Goal: Task Accomplishment & Management: Manage account settings

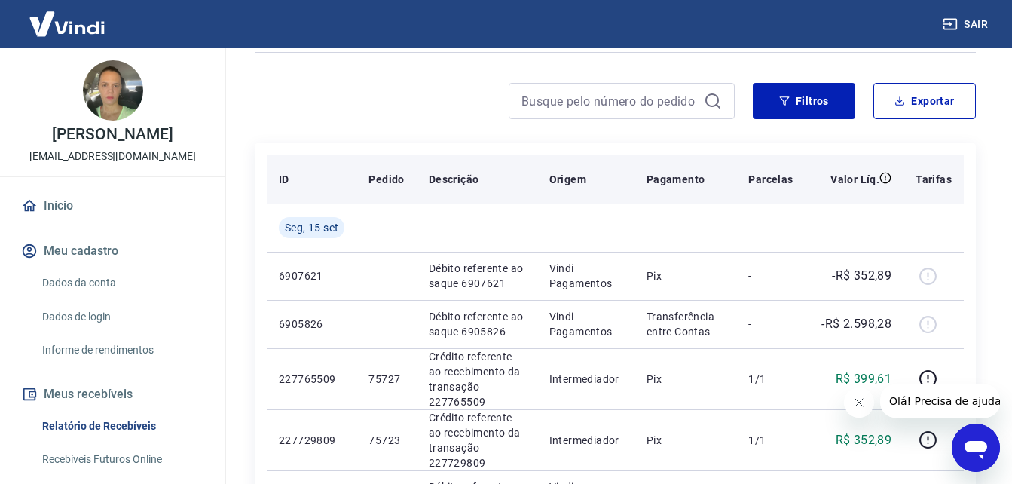
scroll to position [197, 0]
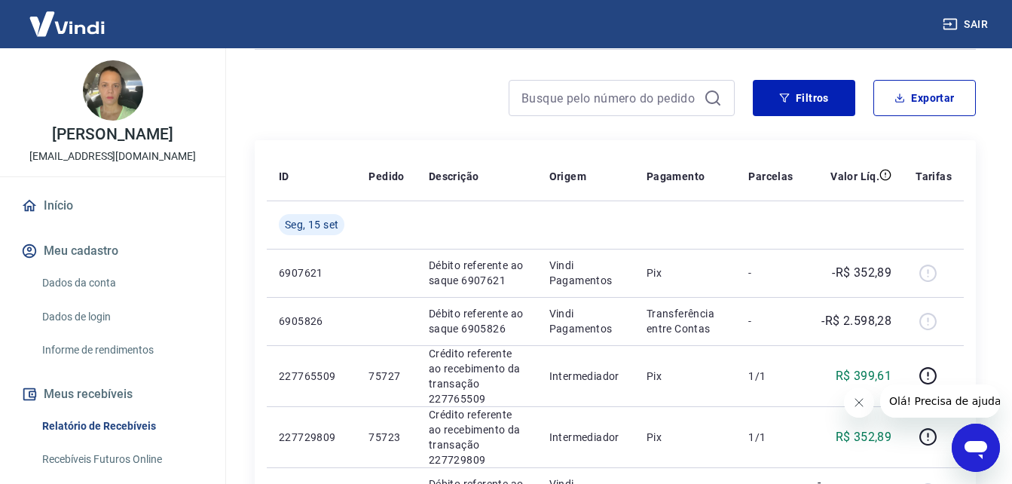
click at [858, 401] on icon "Fechar mensagem da empresa" at bounding box center [858, 402] width 12 height 12
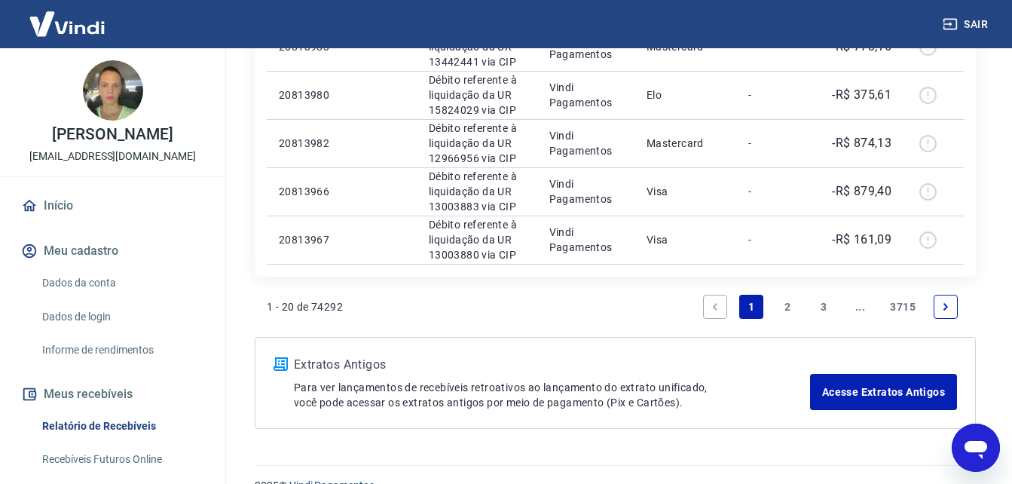
scroll to position [1200, 0]
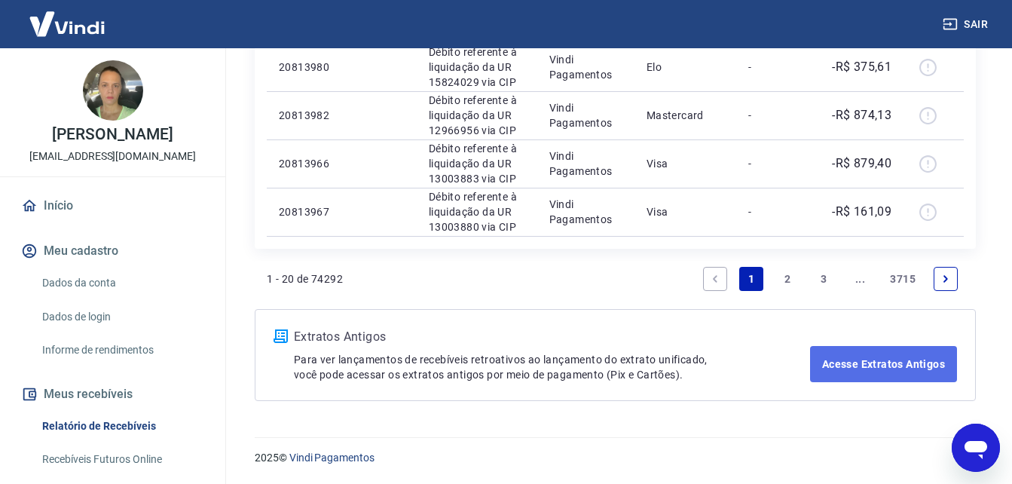
click at [883, 363] on link "Acesse Extratos Antigos" at bounding box center [883, 364] width 147 height 36
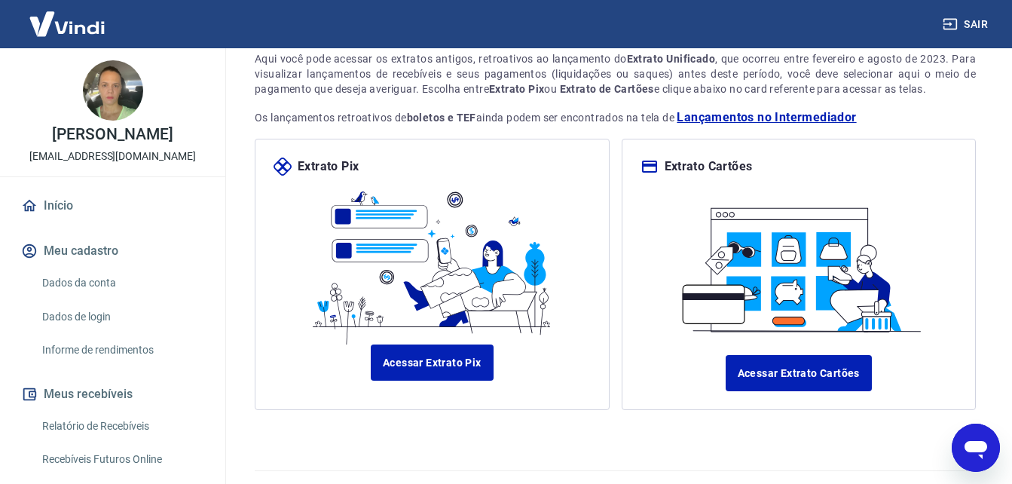
scroll to position [140, 0]
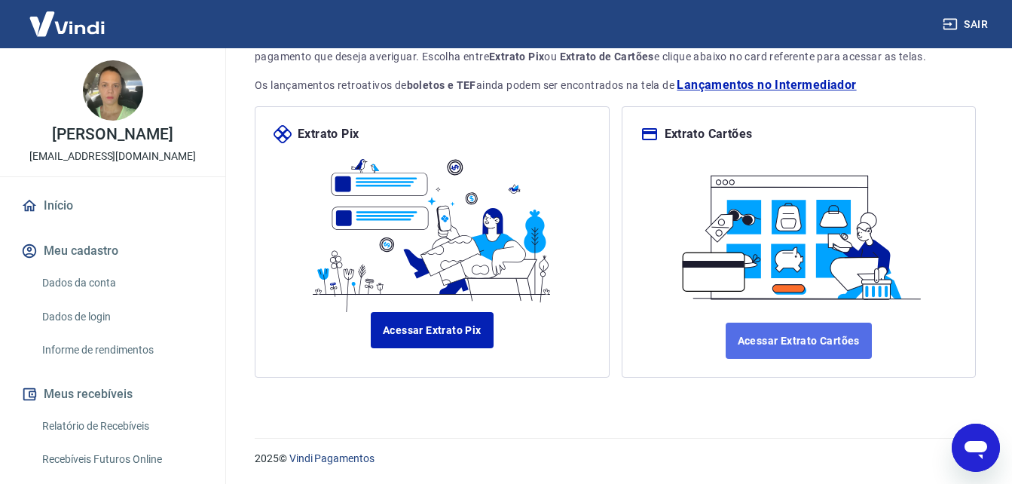
click at [800, 341] on link "Acessar Extrato Cartões" at bounding box center [799, 341] width 146 height 36
click at [809, 341] on link "Acessar Extrato Cartões" at bounding box center [799, 341] width 146 height 36
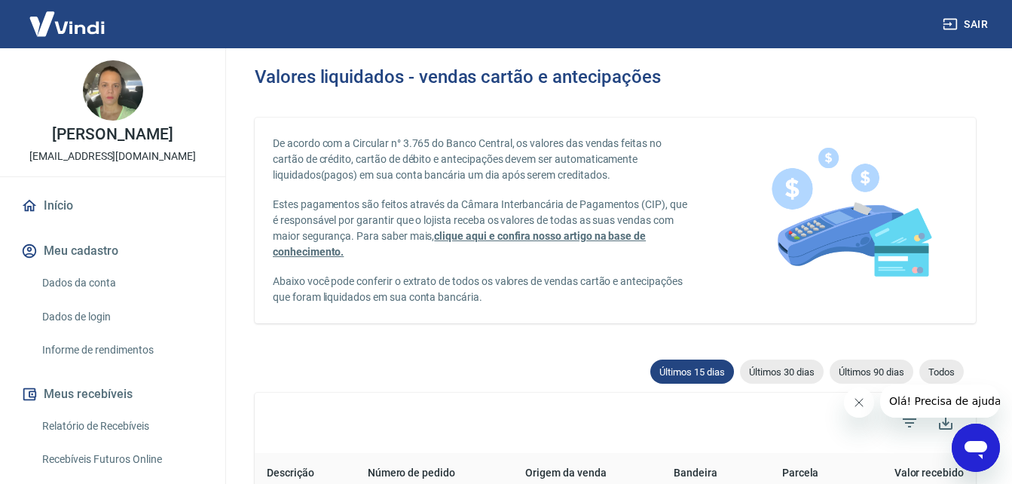
click at [859, 403] on icon "Fechar mensagem da empresa" at bounding box center [859, 403] width 8 height 8
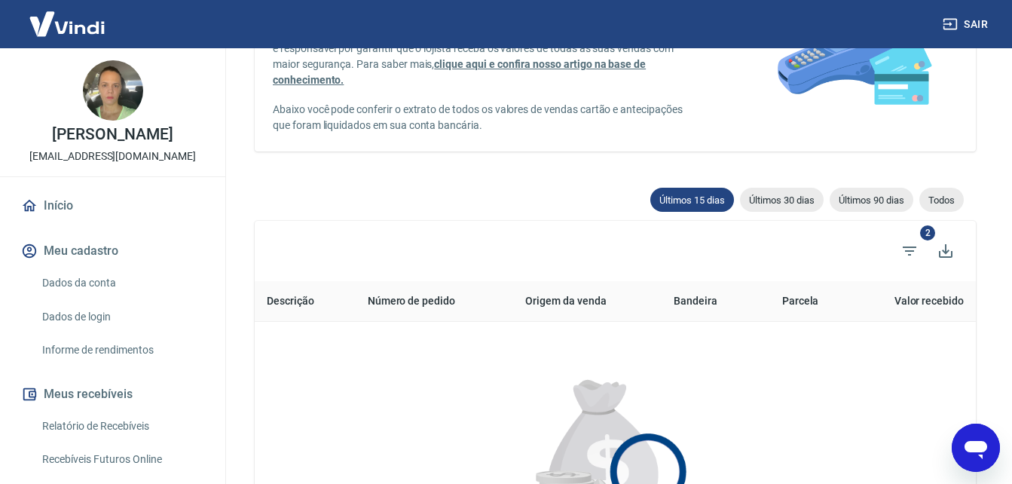
scroll to position [171, 0]
click at [944, 251] on icon "Baixar listagem" at bounding box center [946, 252] width 14 height 14
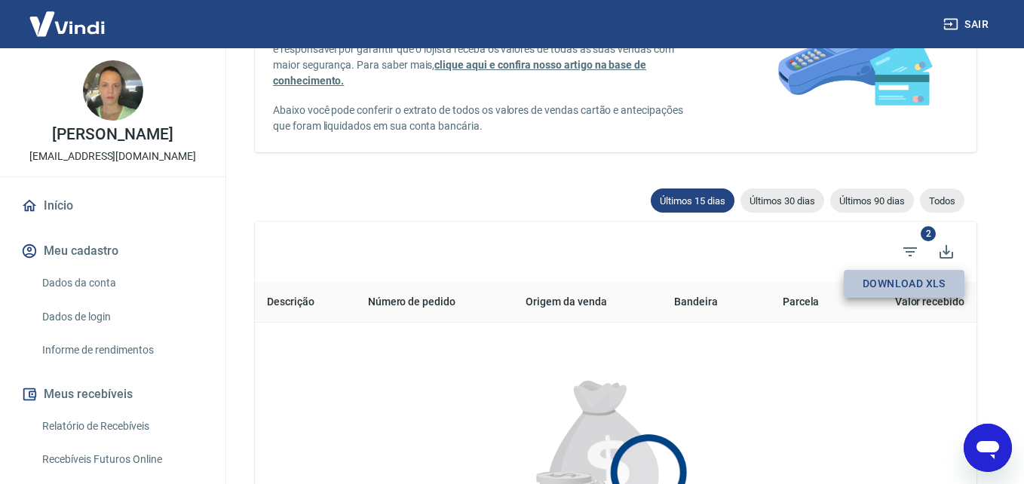
click at [918, 286] on button "Download XLS" at bounding box center [903, 284] width 121 height 28
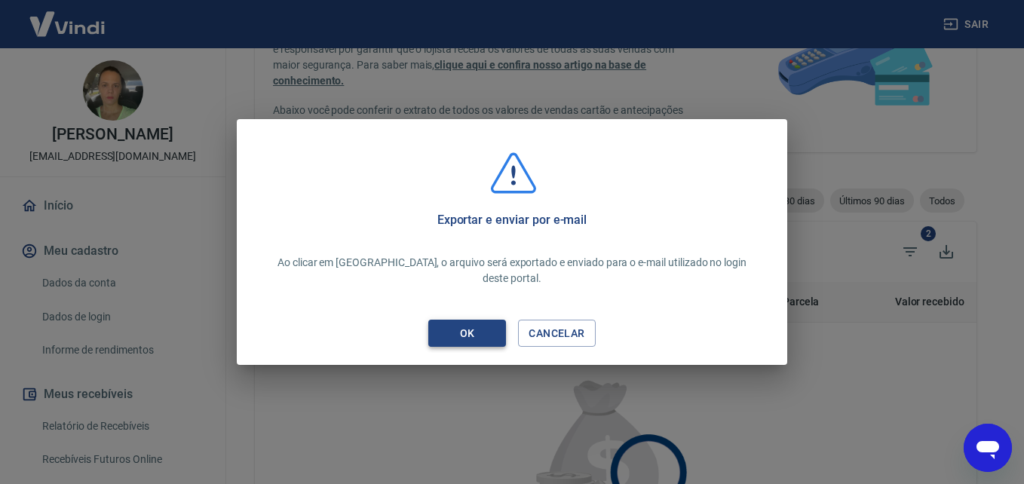
click at [466, 325] on div "OK" at bounding box center [467, 333] width 51 height 19
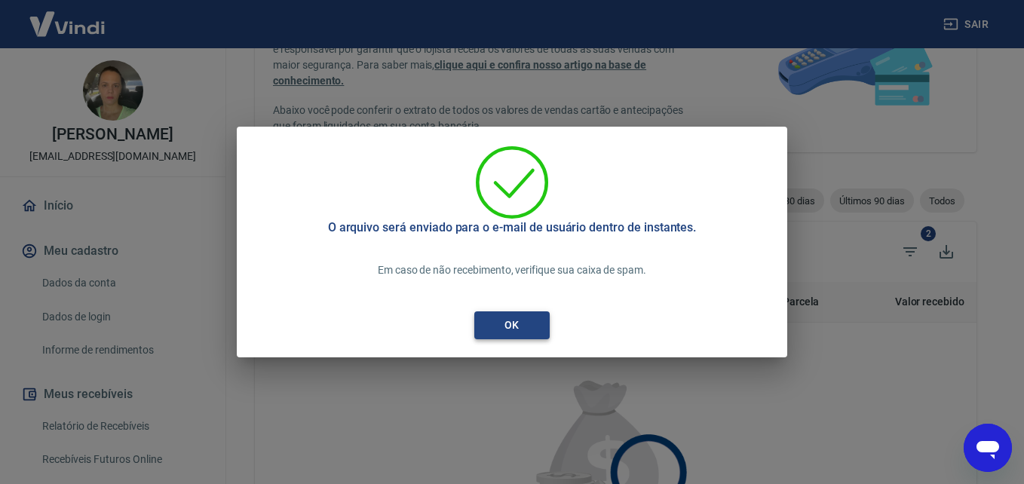
click at [513, 324] on div "OK" at bounding box center [511, 325] width 51 height 19
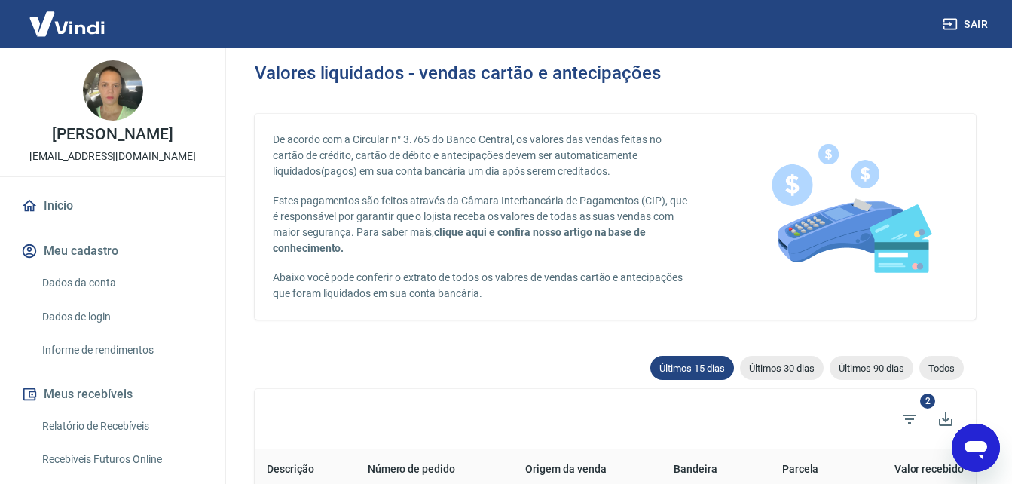
scroll to position [0, 0]
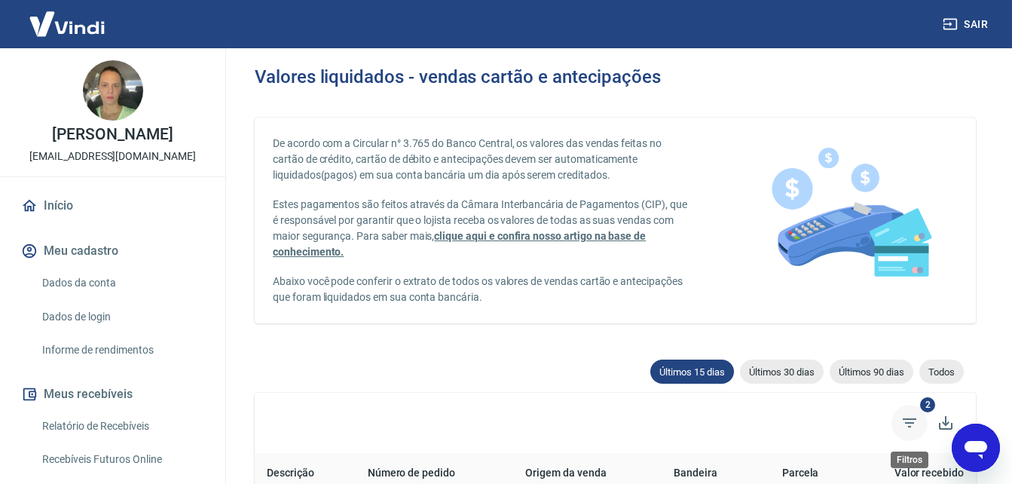
click at [907, 424] on icon "Filtros" at bounding box center [910, 423] width 18 height 18
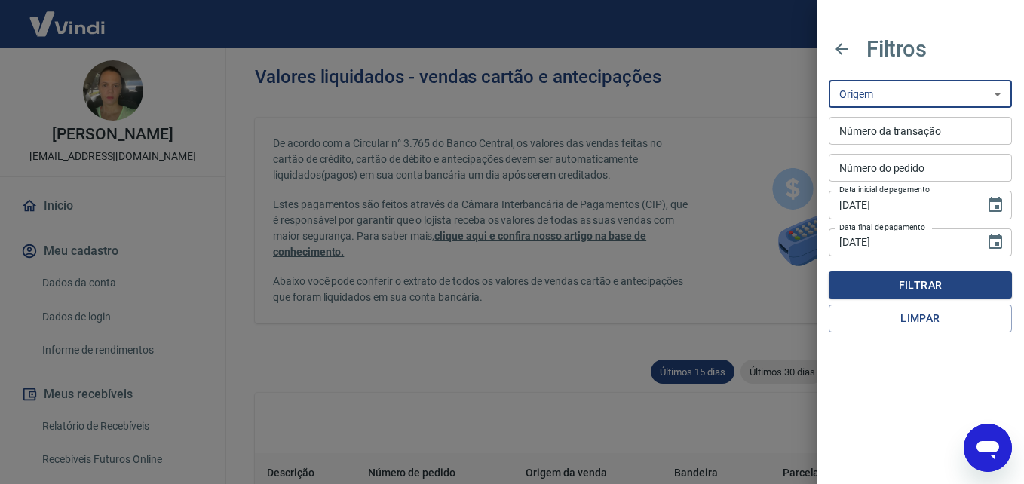
click at [994, 96] on select "Maquininha Intermediador" at bounding box center [919, 94] width 183 height 28
select select "intermediador"
click at [828, 80] on select "Maquininha Intermediador" at bounding box center [919, 94] width 183 height 28
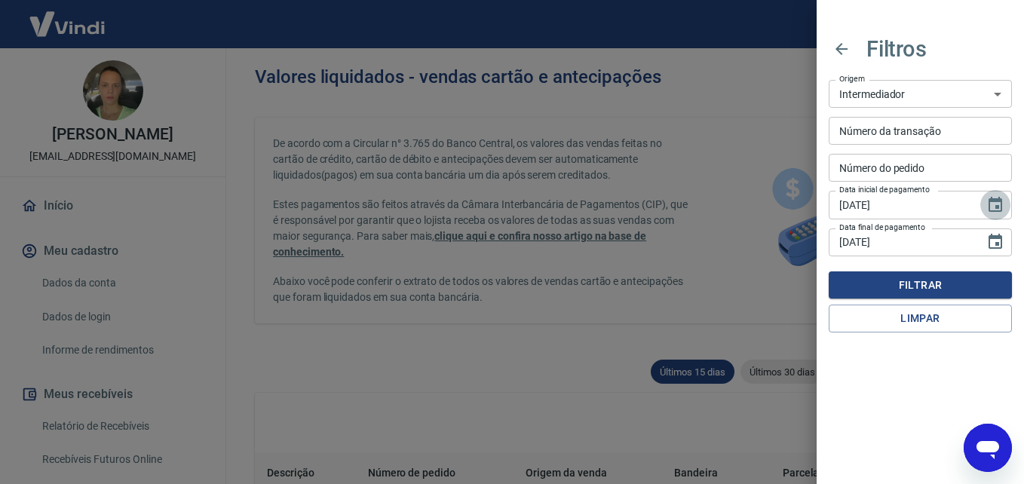
click at [993, 205] on icon "Choose date, selected date is 31 de ago de 2025" at bounding box center [995, 205] width 18 height 18
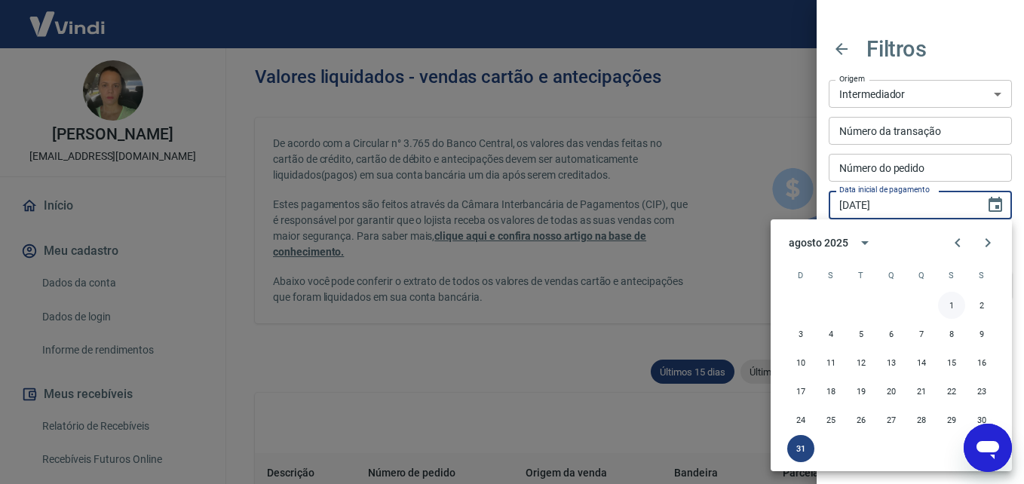
click at [953, 308] on button "1" at bounding box center [951, 305] width 27 height 27
type input "01/08/2025"
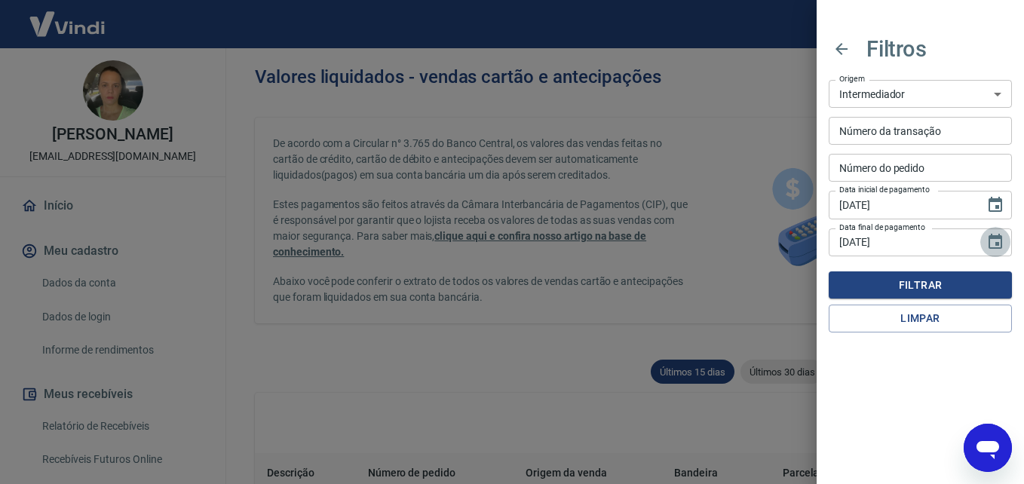
click at [994, 246] on icon "Choose date, selected date is 15 de set de 2025" at bounding box center [995, 242] width 18 height 18
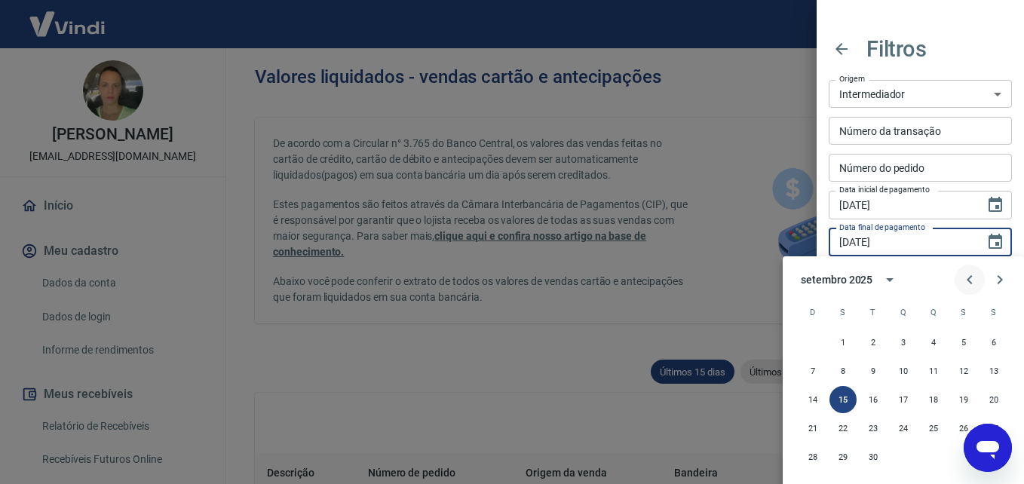
click at [970, 279] on icon "Previous month" at bounding box center [969, 280] width 18 height 18
click at [809, 483] on button "31" at bounding box center [812, 485] width 27 height 27
type input "[DATE]"
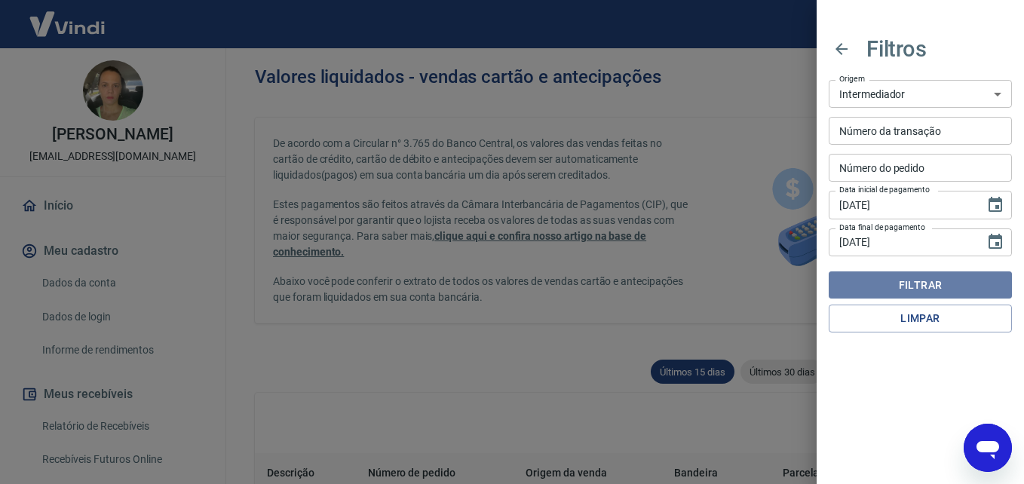
click at [910, 283] on button "Filtrar" at bounding box center [919, 285] width 183 height 28
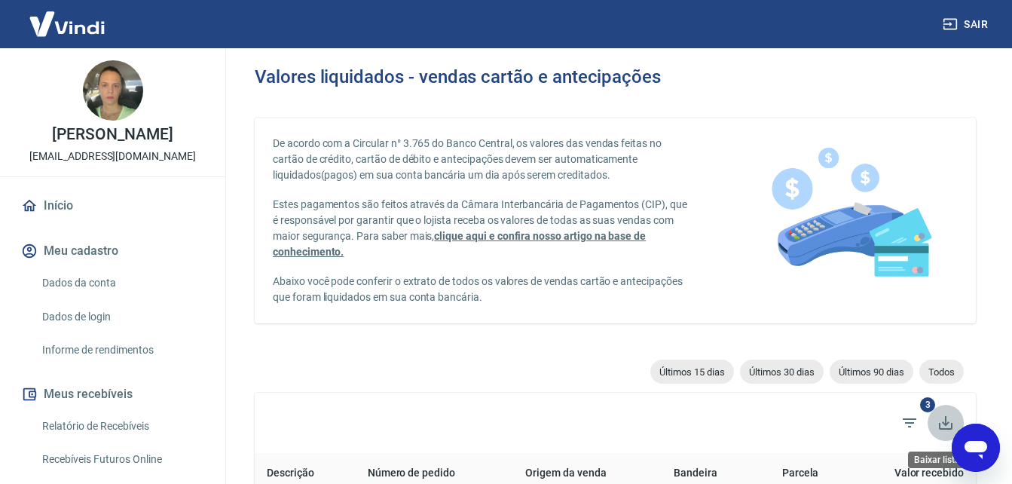
click at [944, 424] on icon "Baixar listagem" at bounding box center [946, 423] width 14 height 14
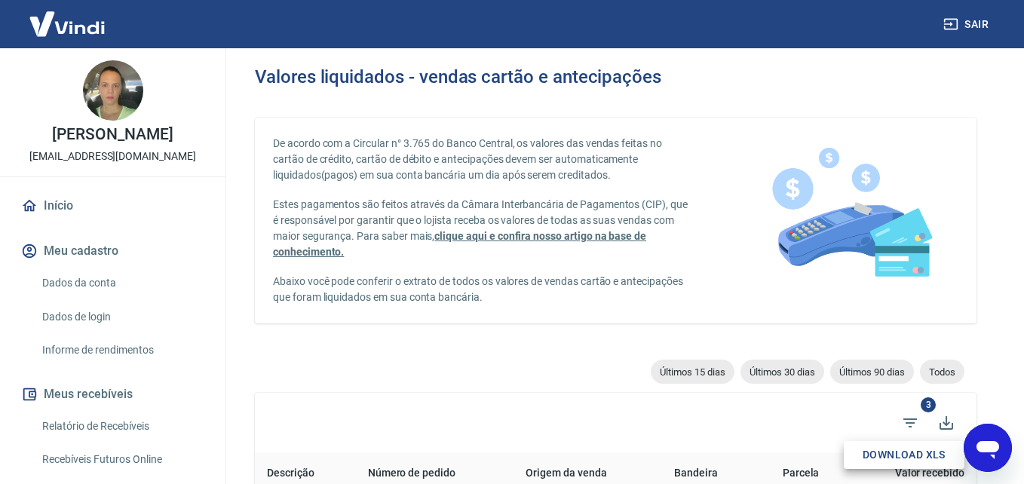
click at [914, 451] on button "Download XLS" at bounding box center [903, 455] width 121 height 28
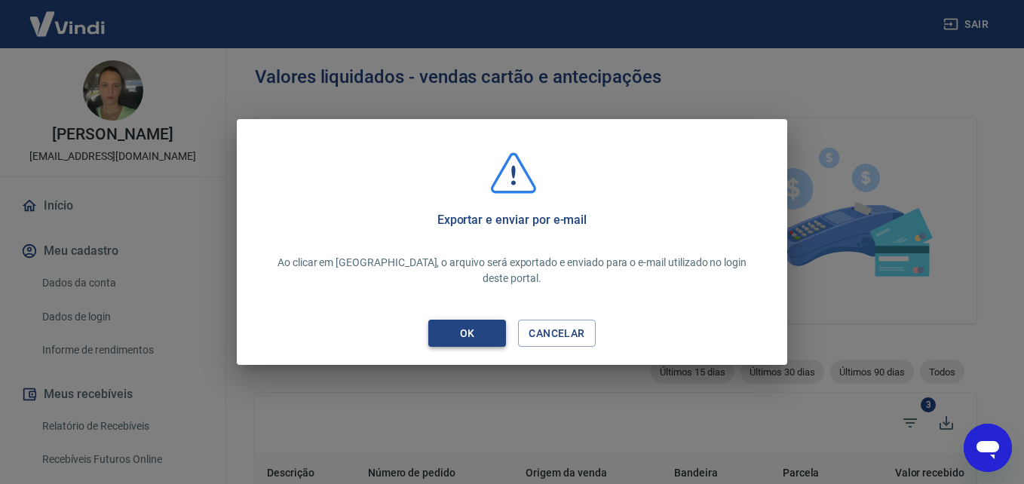
click at [479, 326] on div "OK" at bounding box center [467, 333] width 51 height 19
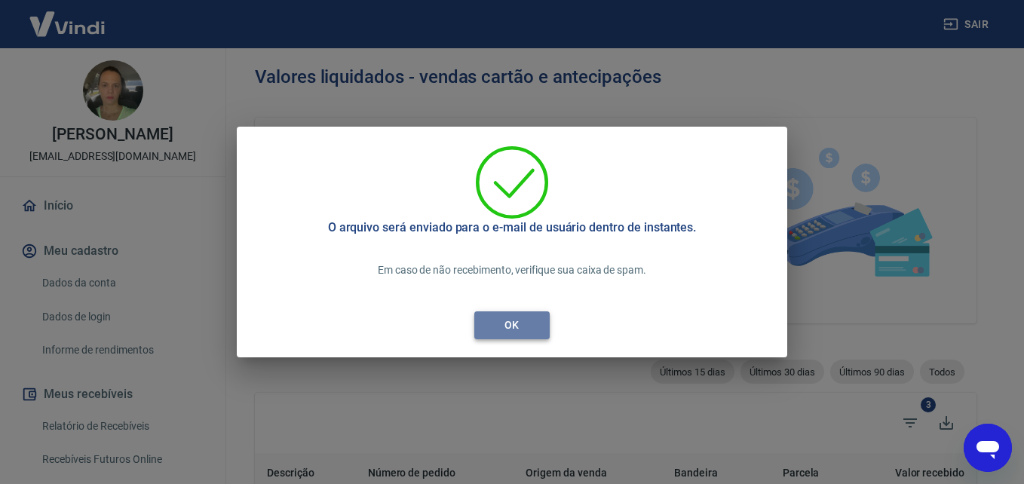
click at [504, 326] on div "OK" at bounding box center [511, 325] width 51 height 19
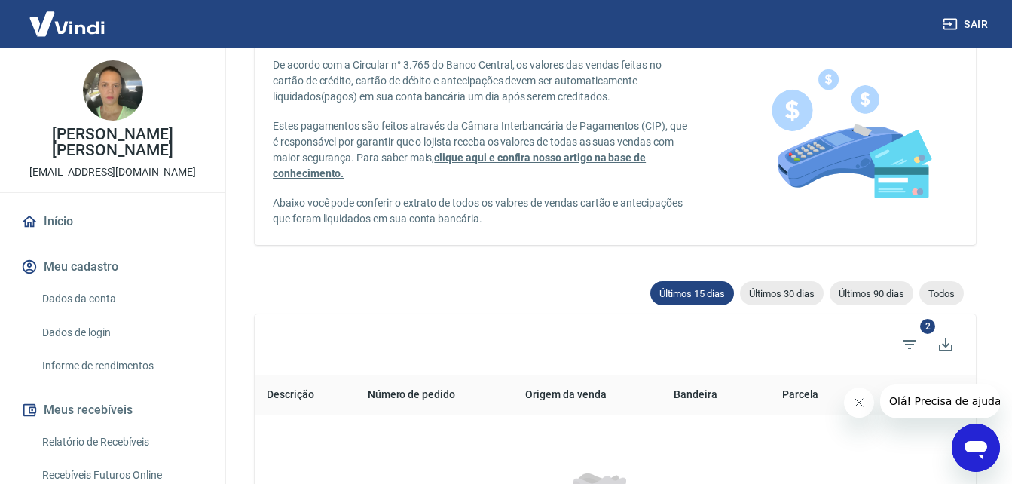
scroll to position [75, 0]
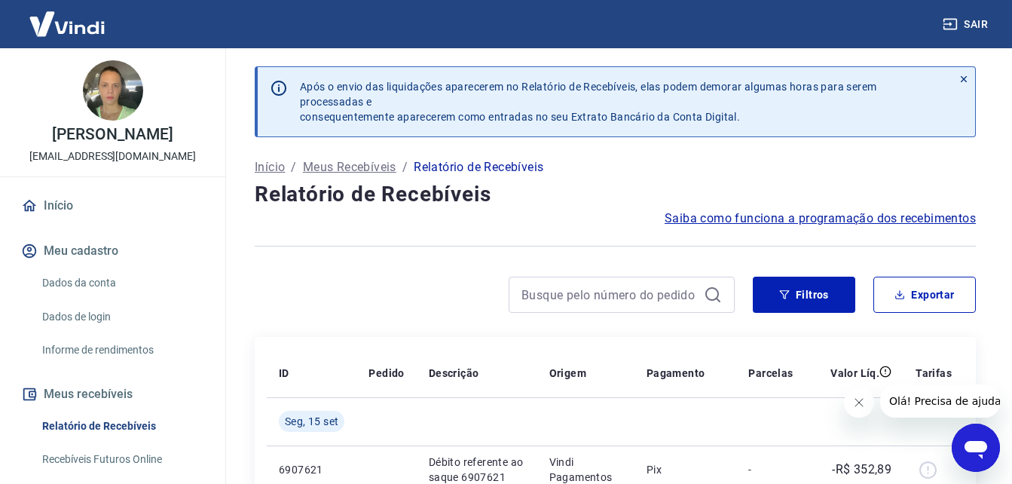
click at [858, 397] on icon "Fechar mensagem da empresa" at bounding box center [858, 402] width 12 height 12
click at [917, 291] on button "Exportar" at bounding box center [925, 295] width 103 height 36
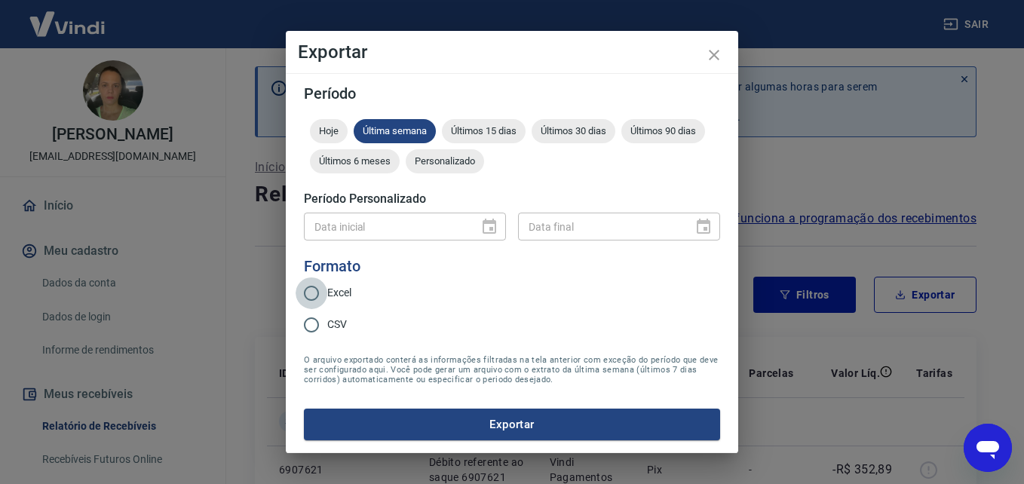
click at [308, 293] on input "Excel" at bounding box center [311, 293] width 32 height 32
radio input "true"
click at [488, 230] on div "Data inicial" at bounding box center [405, 227] width 202 height 28
click at [488, 231] on div "Data inicial" at bounding box center [405, 227] width 202 height 28
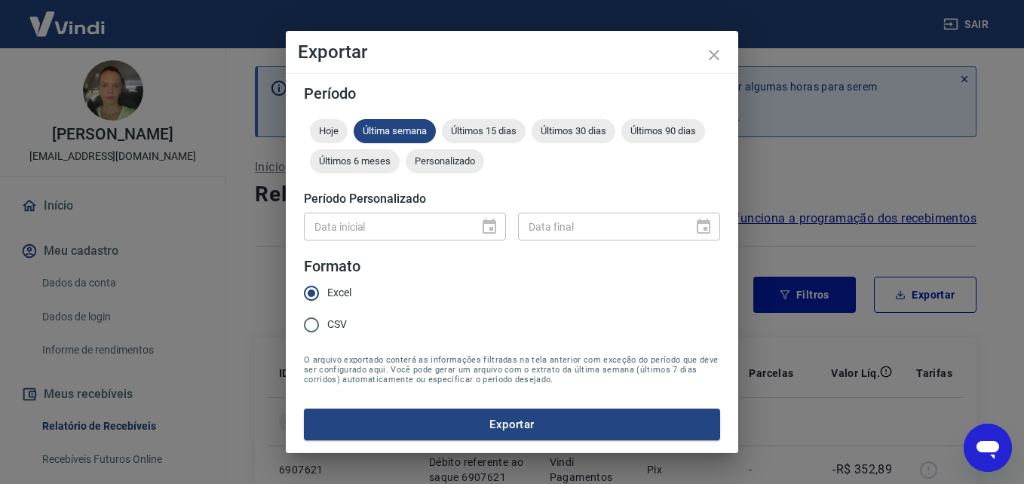
click at [488, 231] on div "Data inicial" at bounding box center [405, 227] width 202 height 28
click at [565, 130] on span "Últimos 30 dias" at bounding box center [573, 130] width 84 height 11
click at [484, 228] on div "Data inicial" at bounding box center [405, 227] width 202 height 28
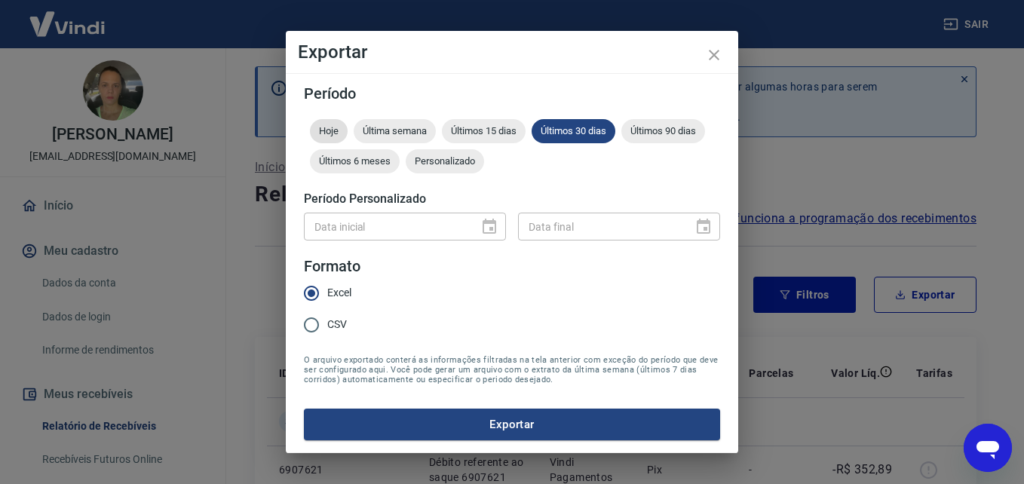
click at [323, 132] on span "Hoje" at bounding box center [329, 130] width 38 height 11
click at [490, 228] on div "Data inicial" at bounding box center [405, 227] width 202 height 28
click at [311, 330] on input "CSV" at bounding box center [311, 325] width 32 height 32
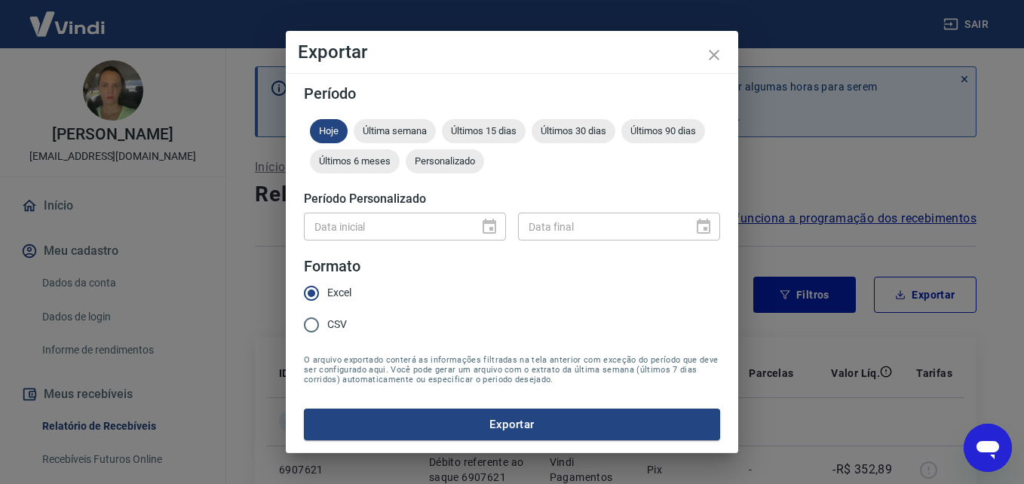
radio input "true"
click at [313, 292] on input "Excel" at bounding box center [311, 293] width 32 height 32
radio input "true"
click at [491, 228] on div "Data inicial" at bounding box center [405, 227] width 202 height 28
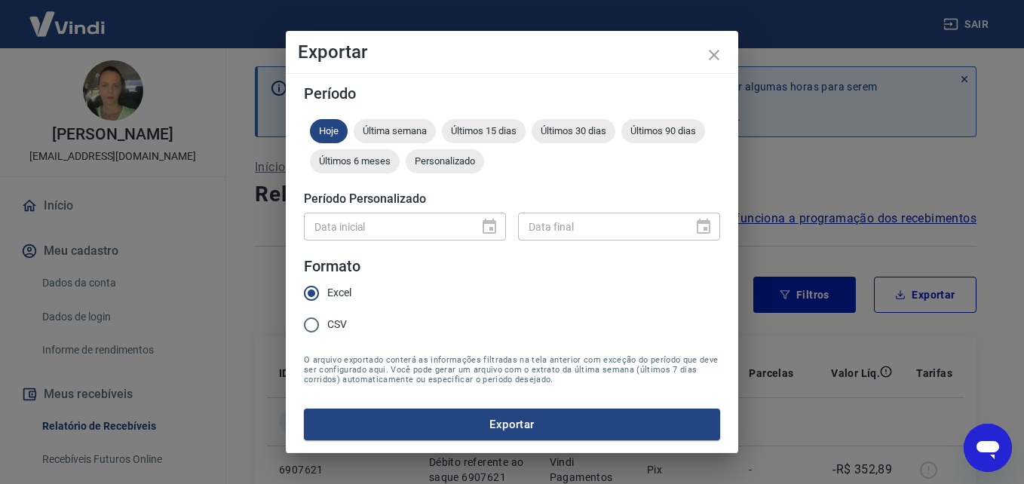
click at [491, 228] on div "Data inicial" at bounding box center [405, 227] width 202 height 28
click at [310, 292] on input "Excel" at bounding box center [311, 293] width 32 height 32
click at [314, 324] on input "CSV" at bounding box center [311, 325] width 32 height 32
radio input "true"
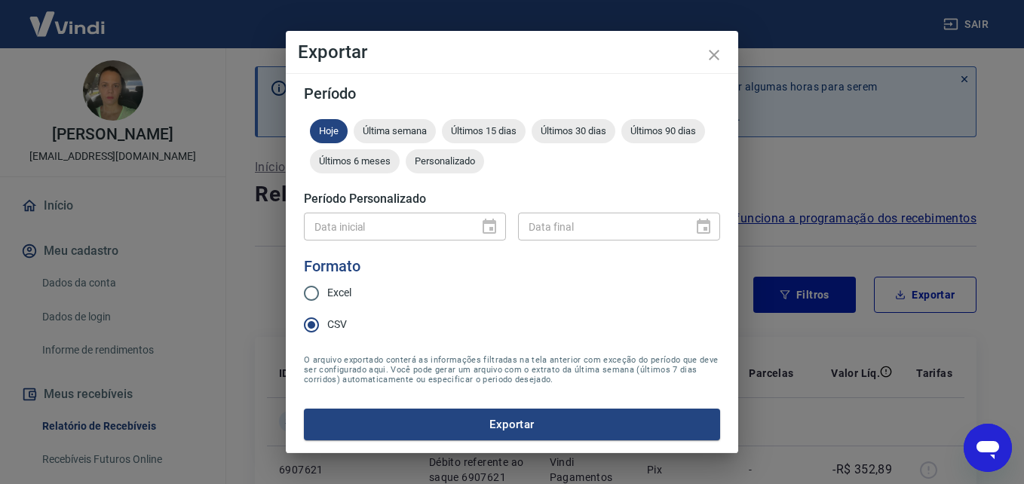
click at [311, 294] on input "Excel" at bounding box center [311, 293] width 32 height 32
radio input "true"
click at [432, 161] on span "Personalizado" at bounding box center [444, 160] width 78 height 11
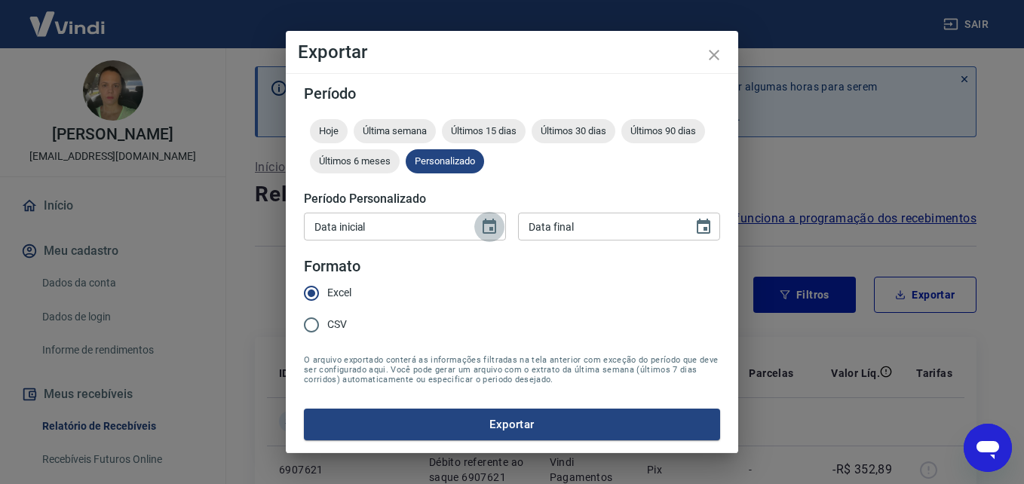
click at [491, 233] on icon "Choose date" at bounding box center [489, 226] width 14 height 15
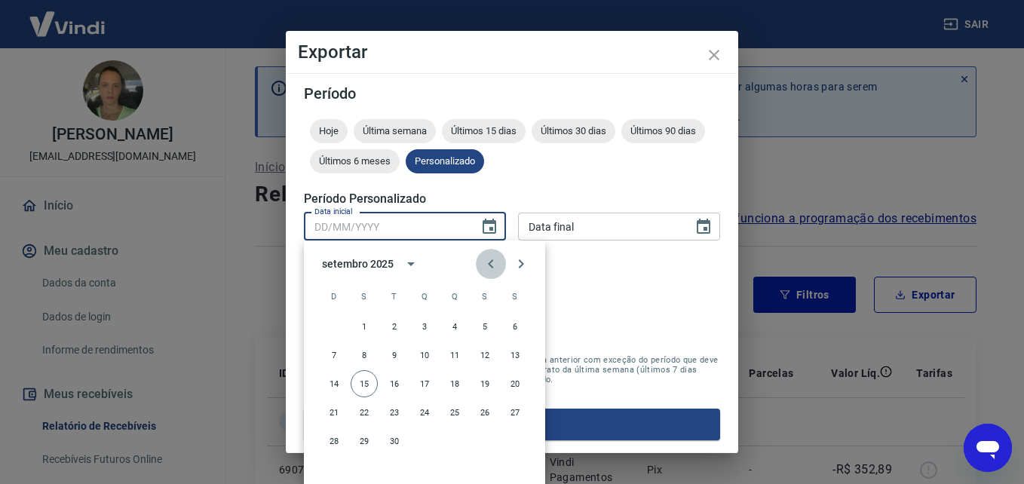
click at [493, 262] on icon "Previous month" at bounding box center [491, 264] width 18 height 18
click at [483, 325] on button "1" at bounding box center [484, 326] width 27 height 27
type input "01/08/2025"
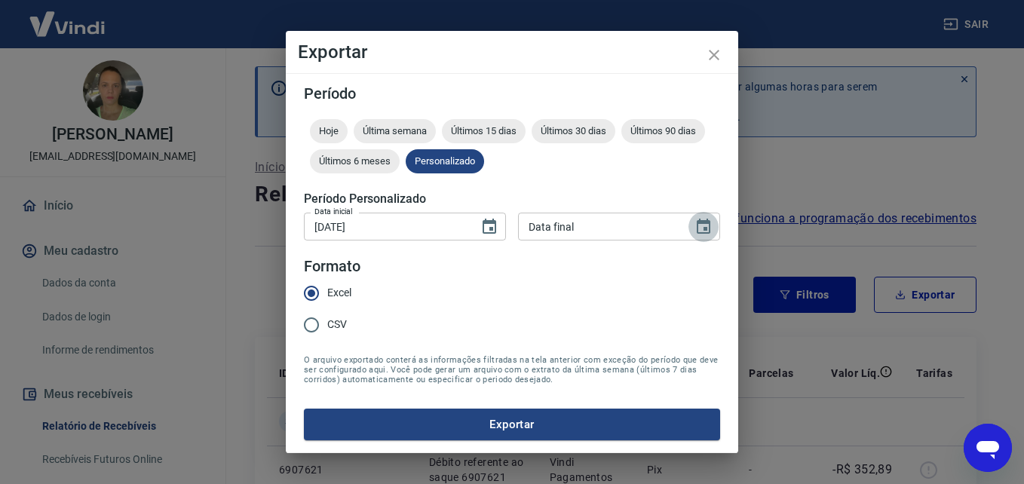
click at [702, 226] on icon "Choose date" at bounding box center [703, 227] width 18 height 18
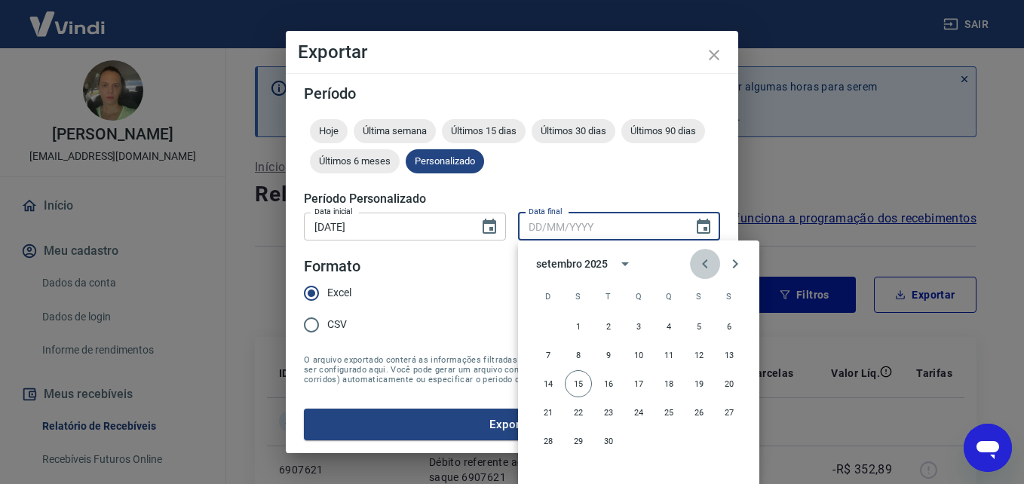
click at [702, 265] on icon "Previous month" at bounding box center [705, 264] width 18 height 18
click at [546, 470] on button "31" at bounding box center [547, 469] width 27 height 27
type input "[DATE]"
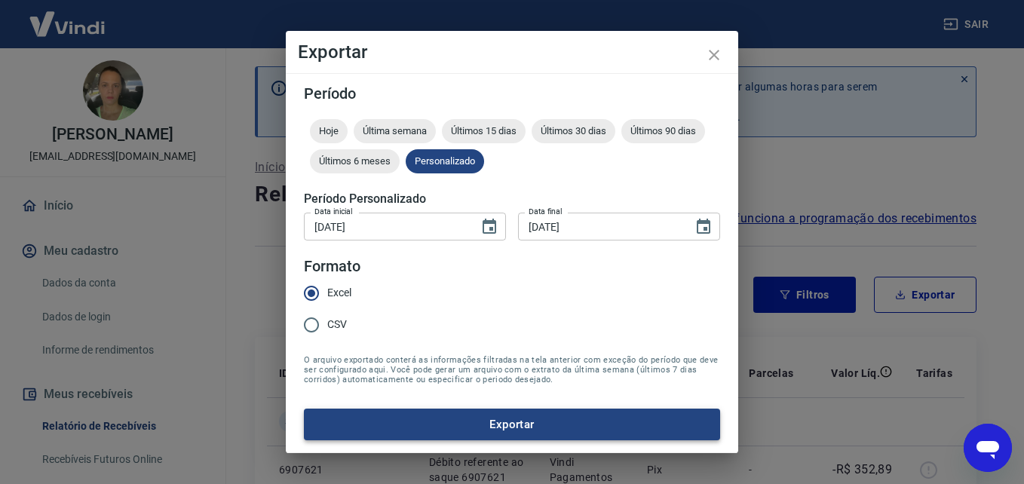
click at [510, 424] on button "Exportar" at bounding box center [512, 425] width 416 height 32
click at [522, 424] on button "Exportar" at bounding box center [512, 425] width 416 height 32
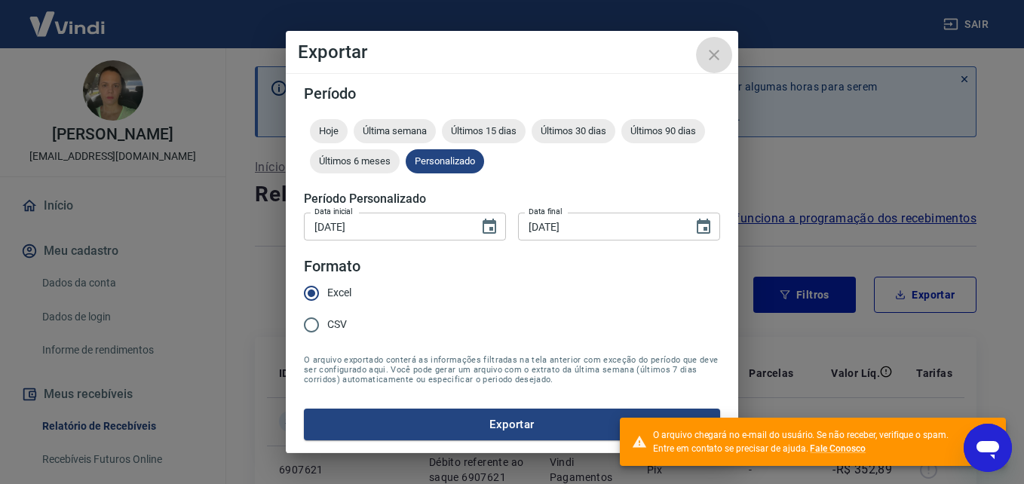
click at [715, 51] on icon "close" at bounding box center [714, 55] width 18 height 18
